Goal: Transaction & Acquisition: Book appointment/travel/reservation

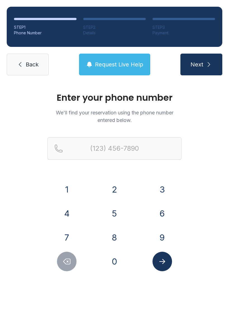
click at [29, 63] on span "Back" at bounding box center [32, 65] width 13 height 8
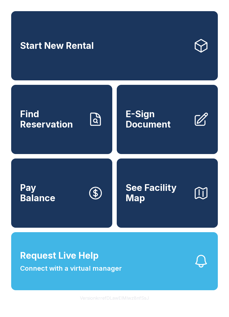
click at [148, 277] on button "Request Live Help Connect with a virtual manager" at bounding box center [114, 261] width 206 height 58
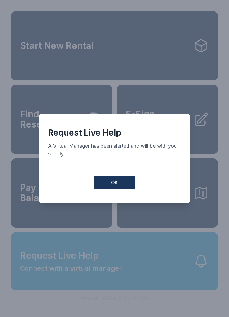
click at [118, 181] on button "OK" at bounding box center [114, 183] width 42 height 14
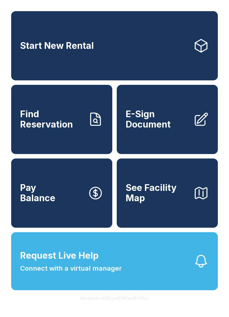
click at [158, 60] on link "Start New Rental" at bounding box center [114, 45] width 206 height 69
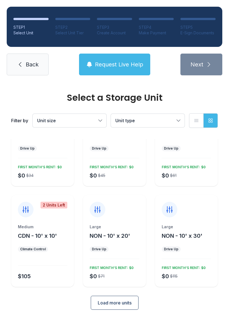
scroll to position [47, 0]
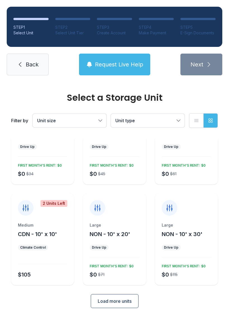
click at [128, 301] on span "Load more units" at bounding box center [115, 301] width 34 height 7
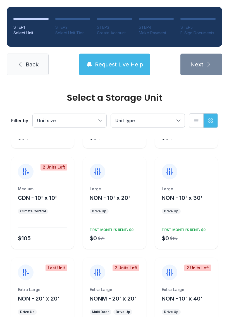
scroll to position [77, 0]
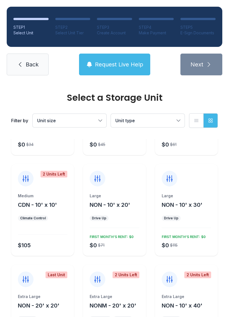
click at [124, 204] on span "NON - 10' x 20'" at bounding box center [110, 204] width 40 height 7
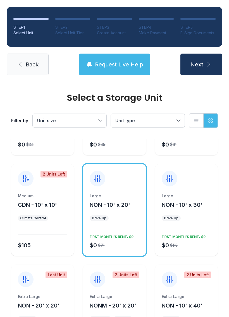
click at [206, 68] on icon "submit" at bounding box center [208, 64] width 7 height 7
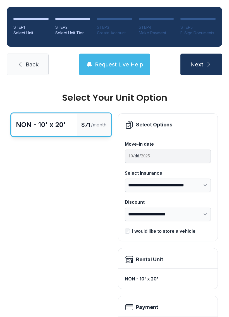
click at [35, 70] on link "Back" at bounding box center [28, 65] width 42 height 22
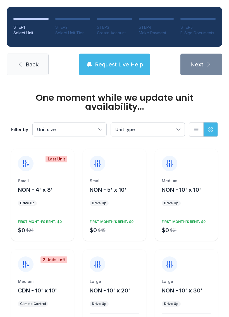
click at [32, 69] on link "Back" at bounding box center [28, 65] width 42 height 22
